Goal: Task Accomplishment & Management: Use online tool/utility

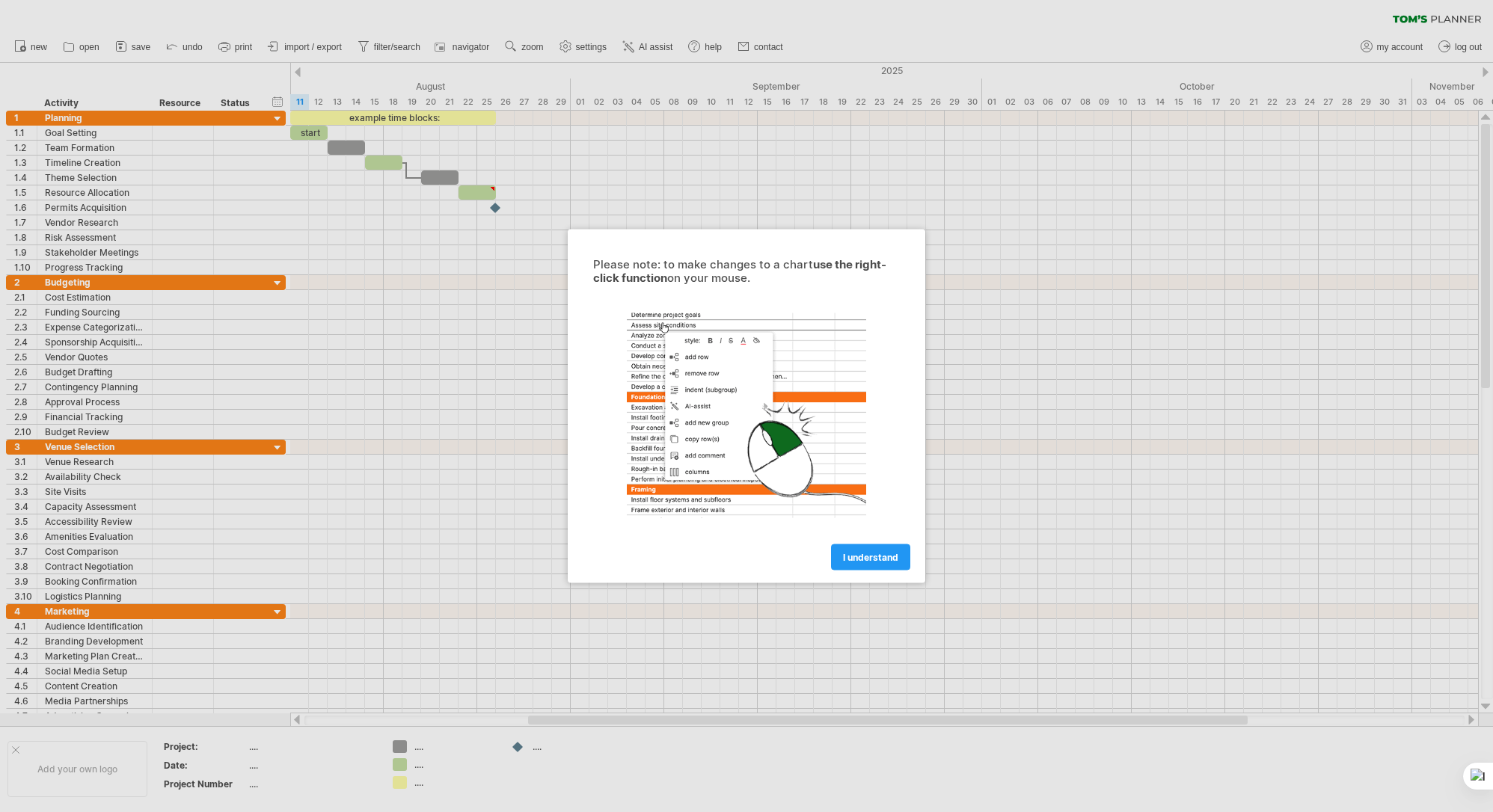
click at [868, 557] on span "I understand" at bounding box center [870, 557] width 55 height 11
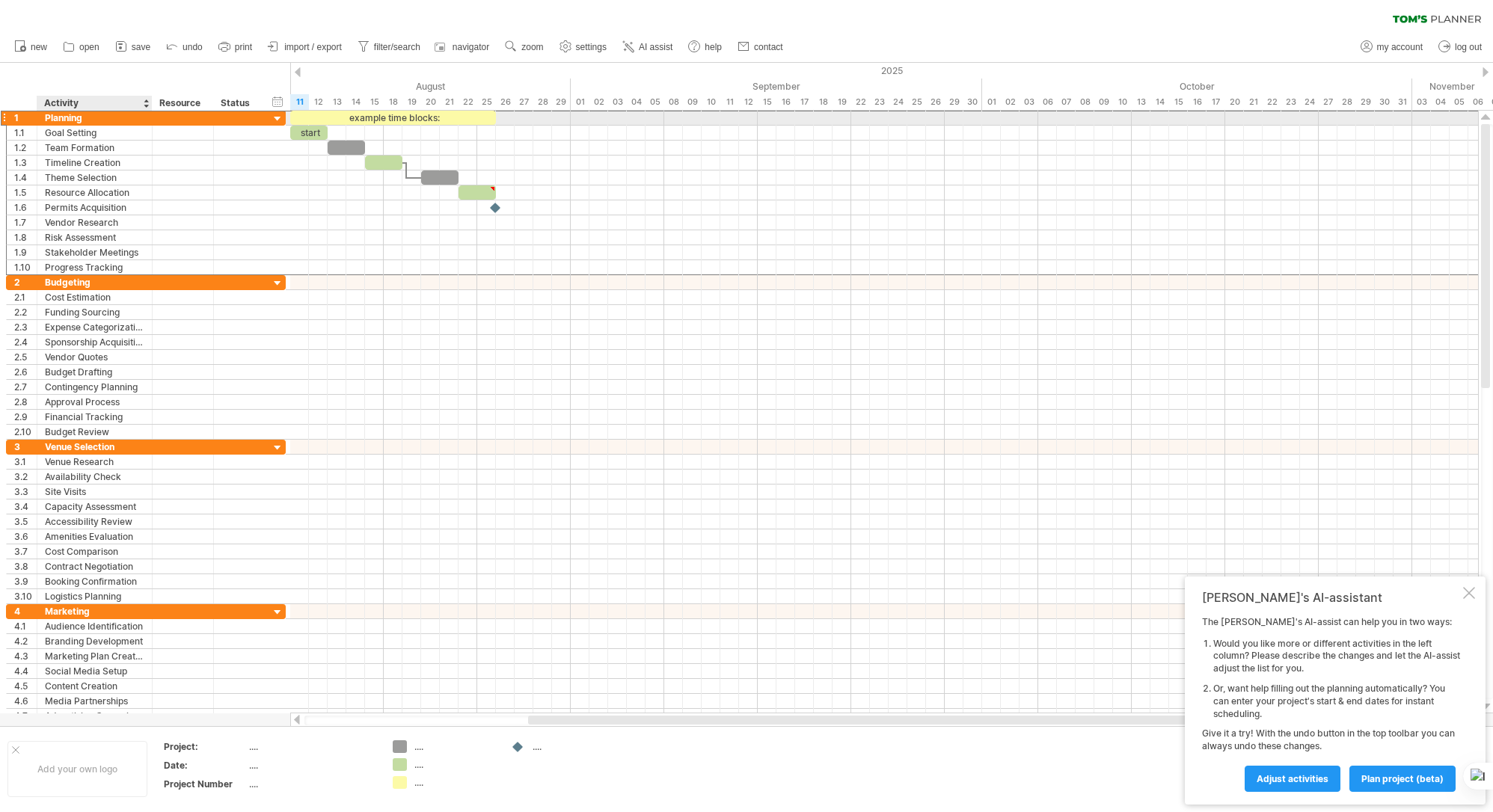
click at [60, 119] on div "Planning" at bounding box center [94, 118] width 100 height 14
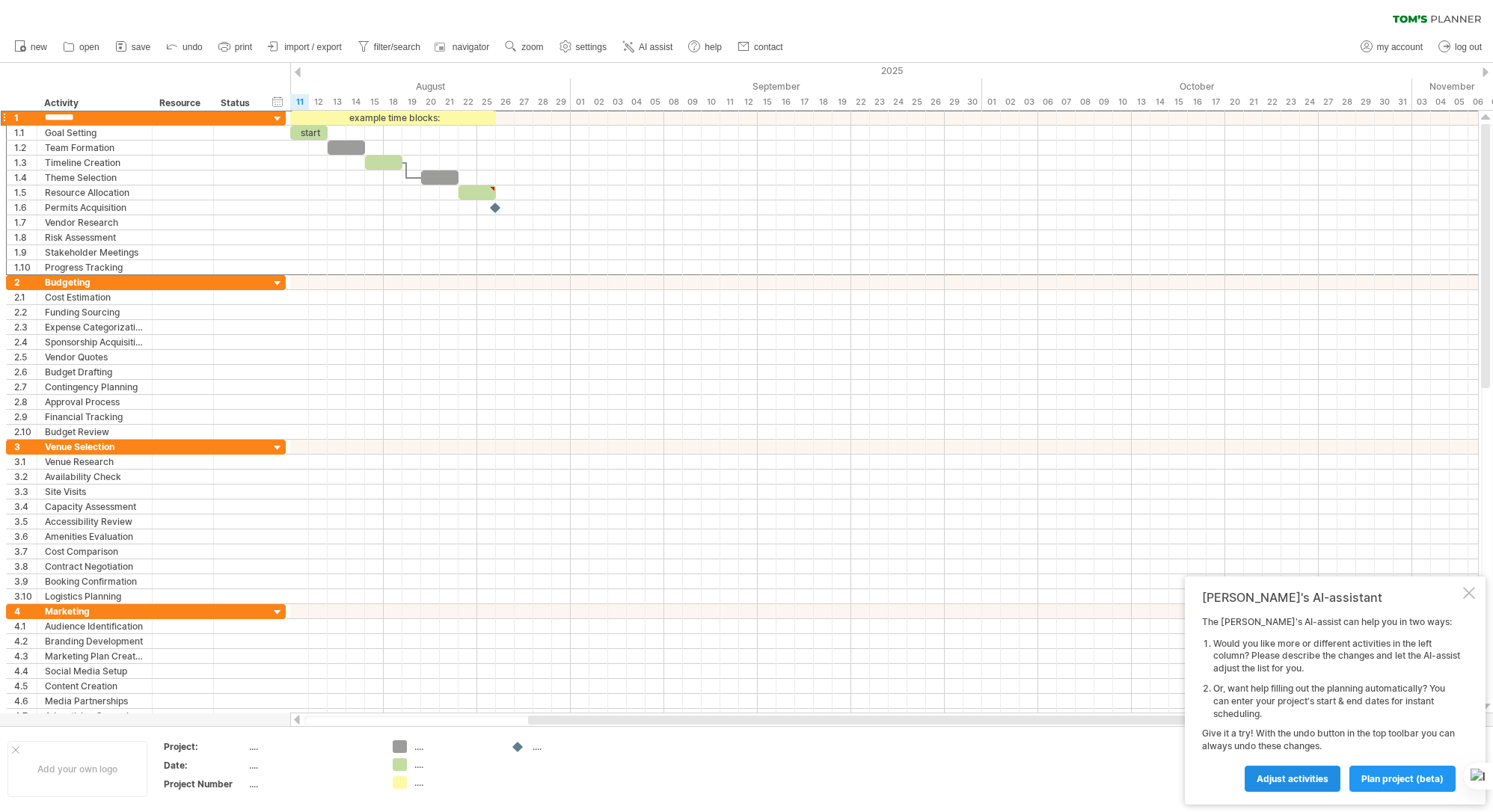
click at [1303, 778] on span "Adjust activities" at bounding box center [1292, 779] width 72 height 11
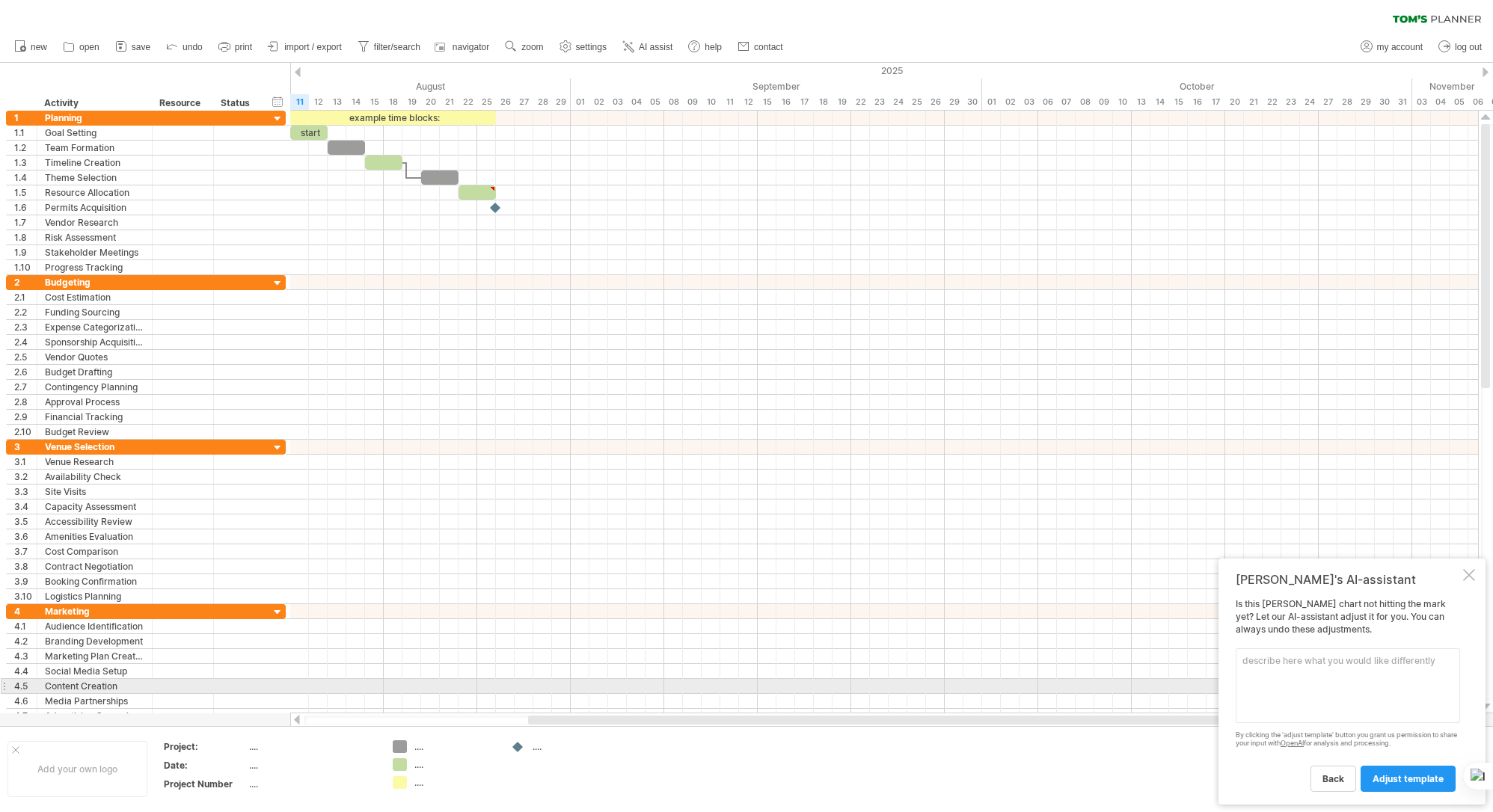
click at [1370, 686] on textarea at bounding box center [1348, 685] width 224 height 75
type textarea "translate this template in french"
click at [1416, 792] on link "adjust template" at bounding box center [1408, 778] width 95 height 26
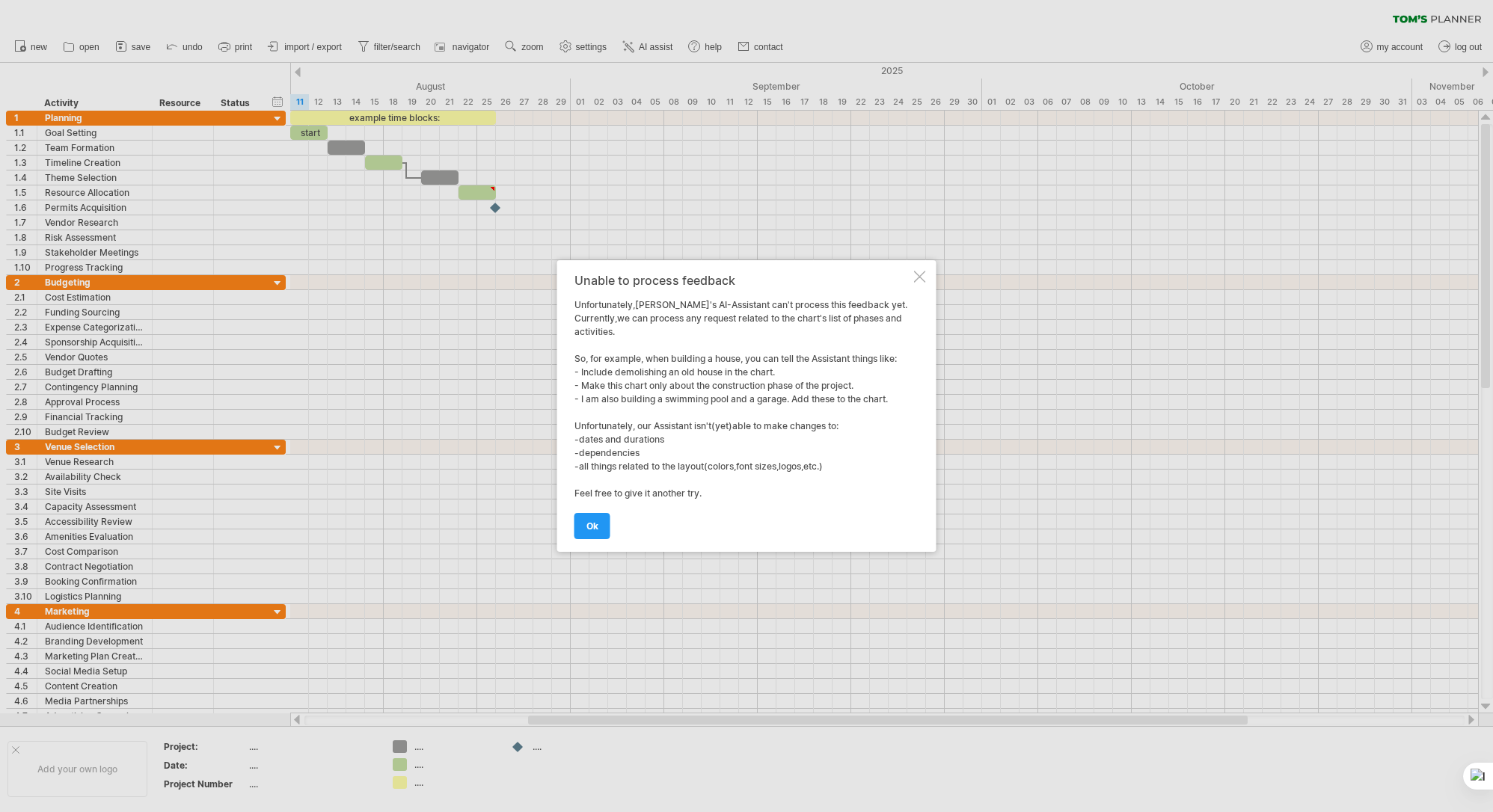
click at [594, 527] on span "ok" at bounding box center [592, 526] width 12 height 11
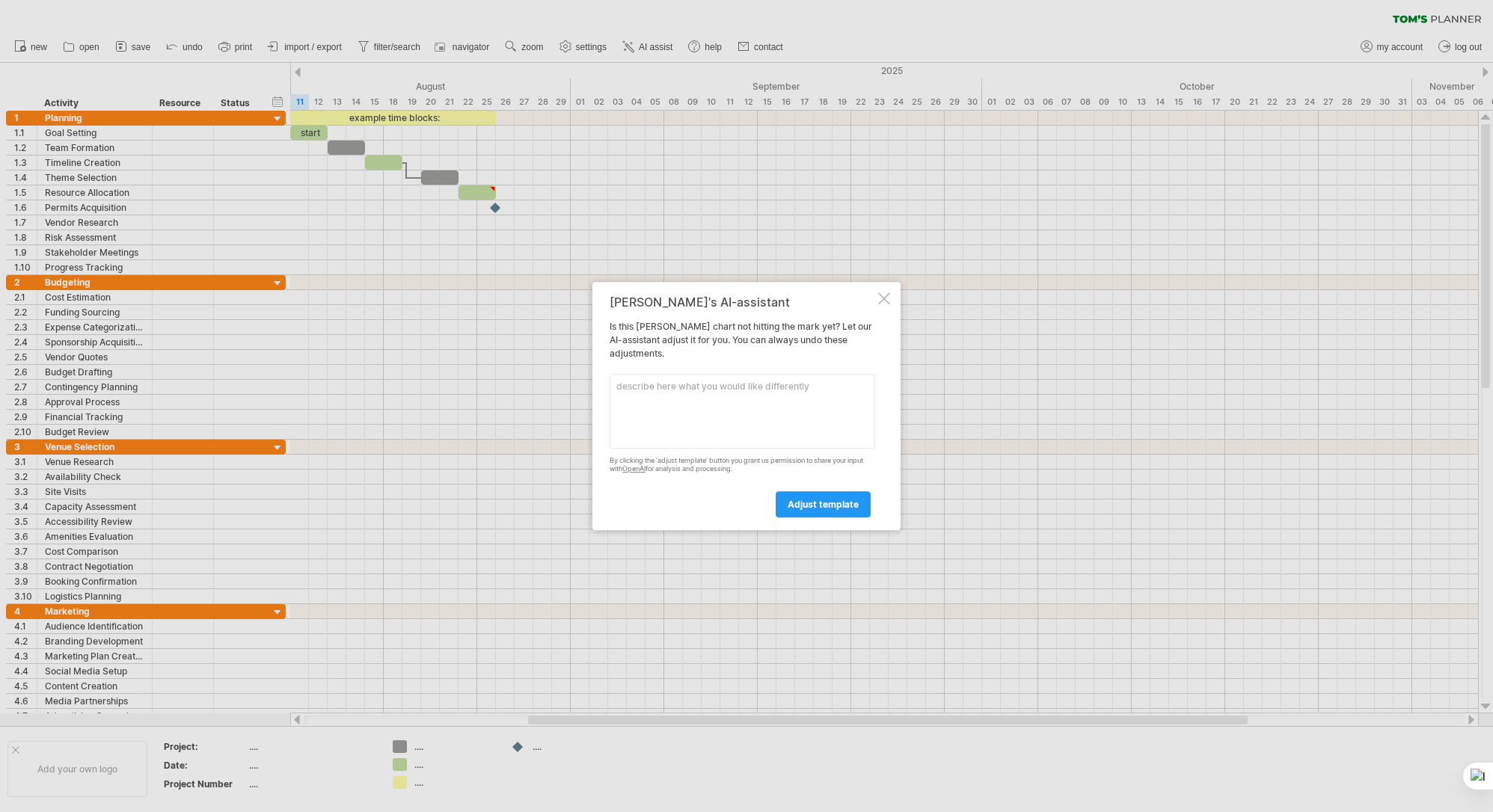
click at [883, 298] on div at bounding box center [884, 298] width 12 height 12
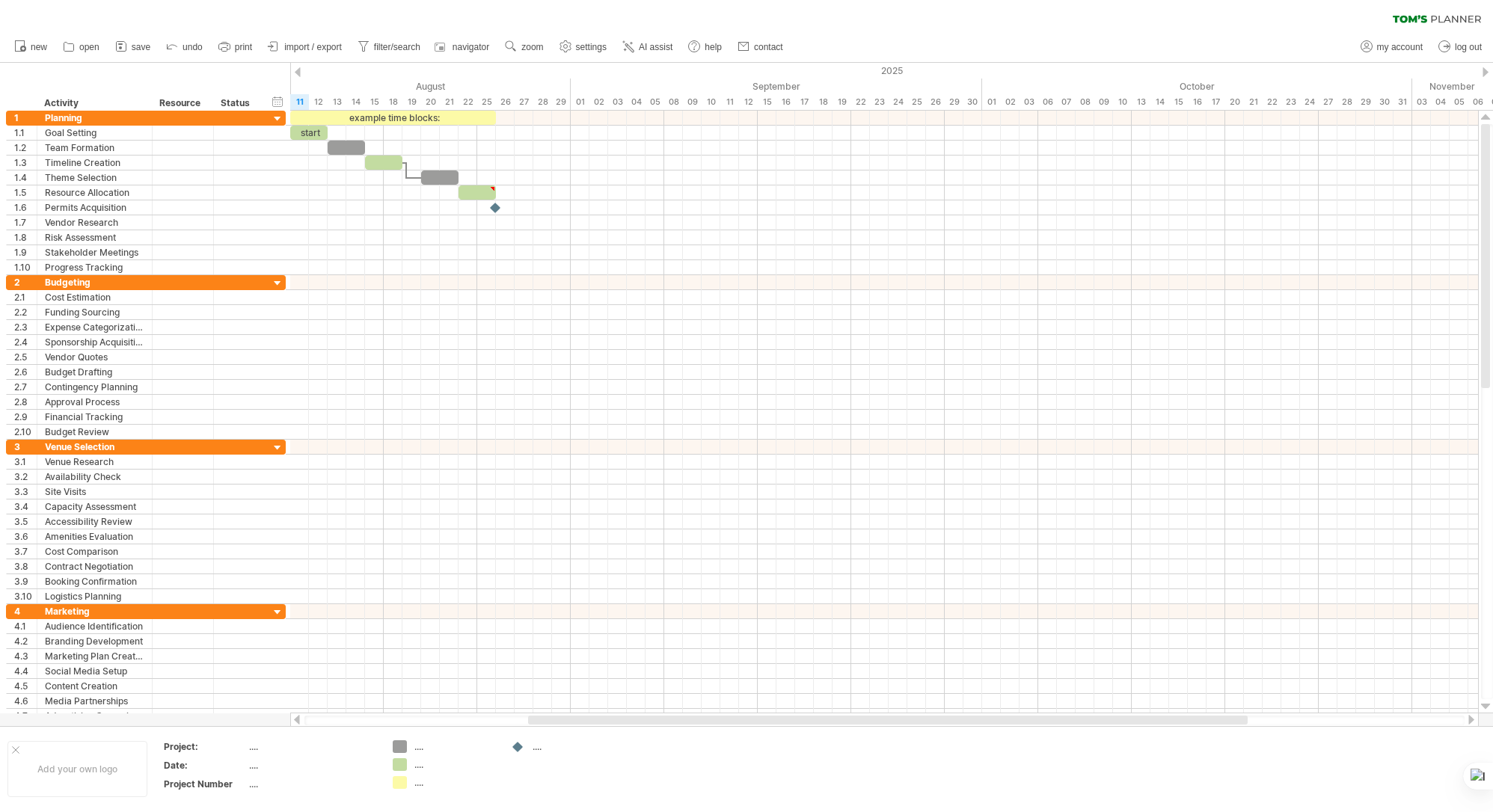
click at [61, 13] on div "clear filter reapply filter" at bounding box center [746, 16] width 1493 height 31
